Goal: Task Accomplishment & Management: Use online tool/utility

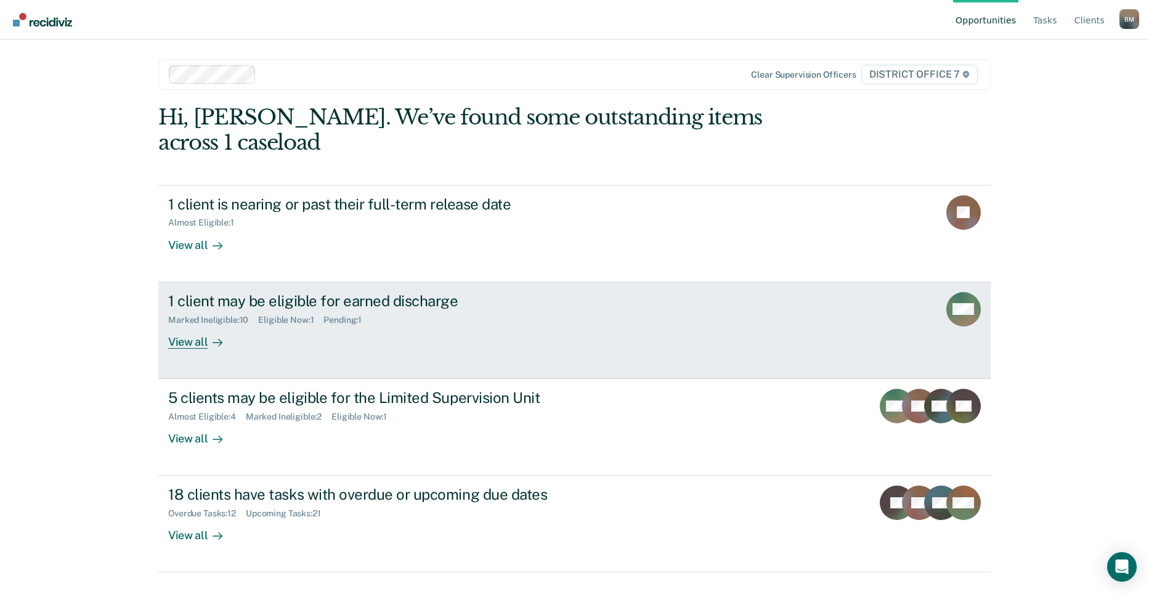
click at [415, 303] on div "1 client may be eligible for earned discharge Marked Ineligible : 10 Eligible N…" at bounding box center [399, 320] width 462 height 57
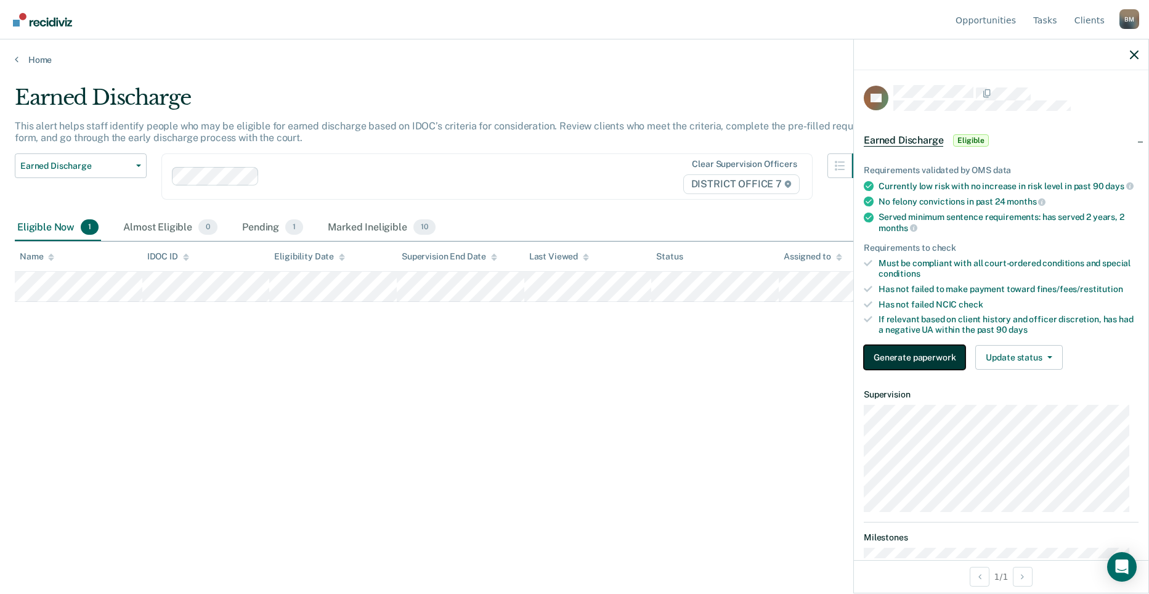
click at [906, 358] on button "Generate paperwork" at bounding box center [915, 357] width 102 height 25
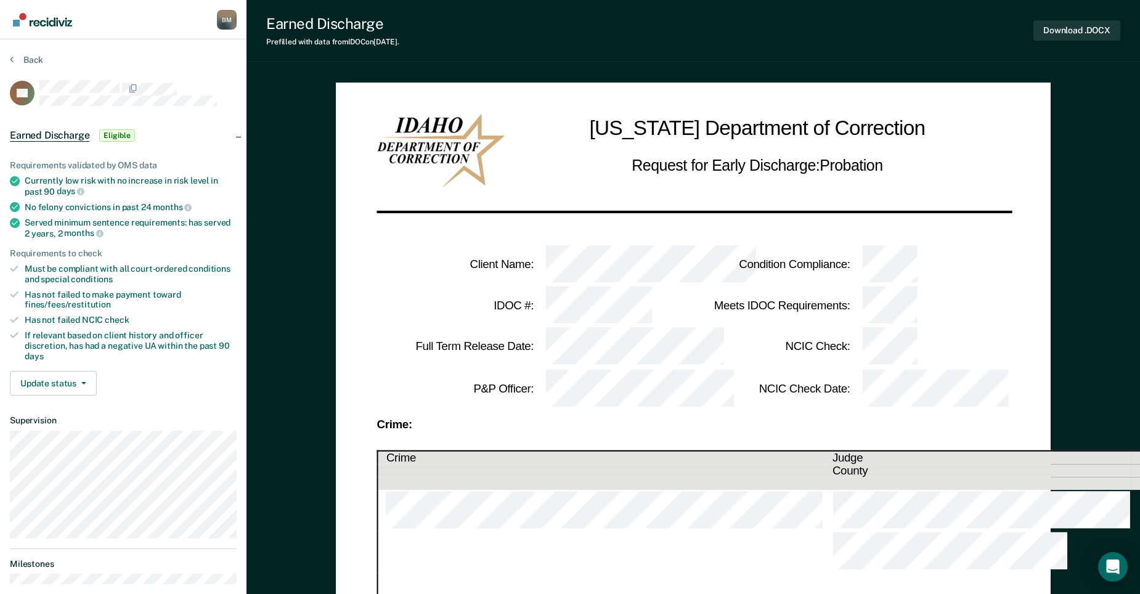
click at [23, 66] on div "Back" at bounding box center [123, 67] width 227 height 26
click at [20, 61] on button "Back" at bounding box center [26, 59] width 33 height 11
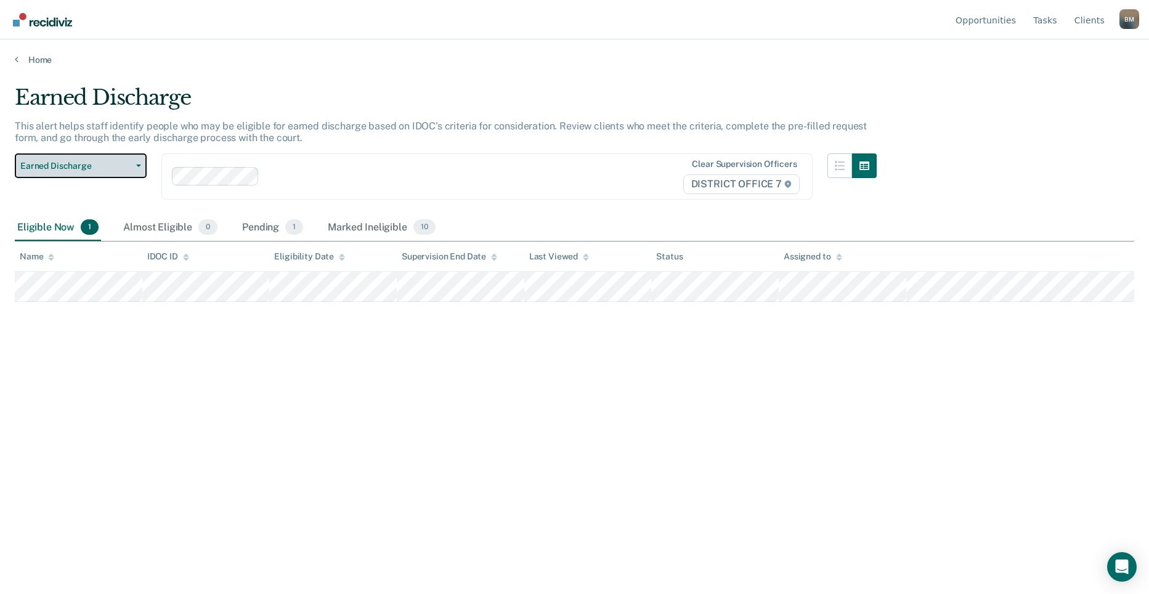
click at [128, 158] on button "Earned Discharge" at bounding box center [81, 165] width 132 height 25
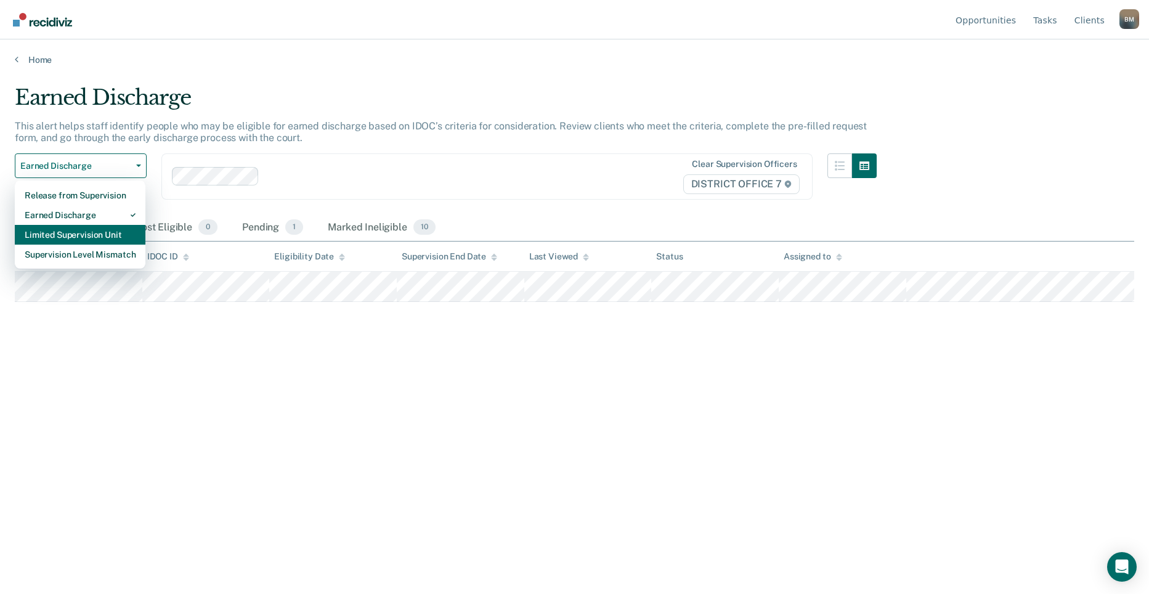
click at [104, 230] on div "Limited Supervision Unit" at bounding box center [80, 235] width 111 height 20
